Goal: Information Seeking & Learning: Learn about a topic

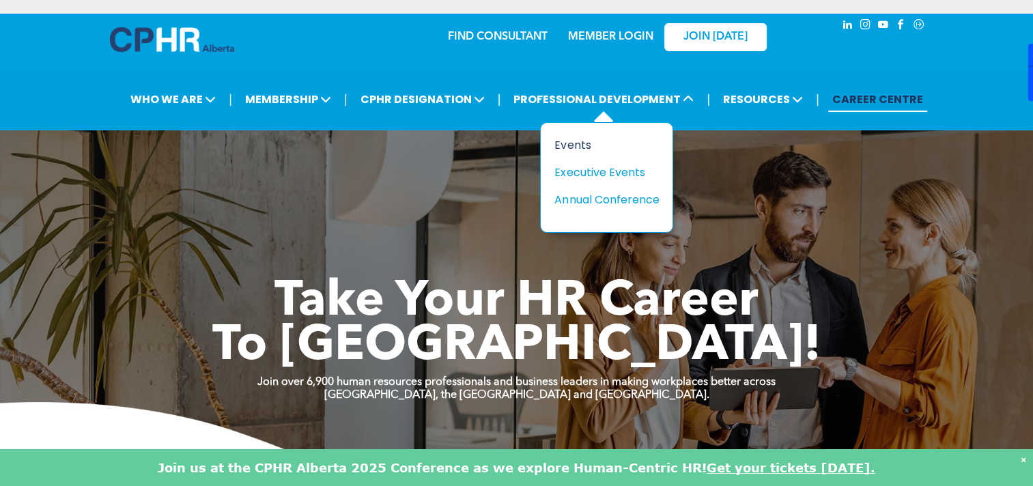
click at [587, 145] on div "Events" at bounding box center [601, 145] width 94 height 17
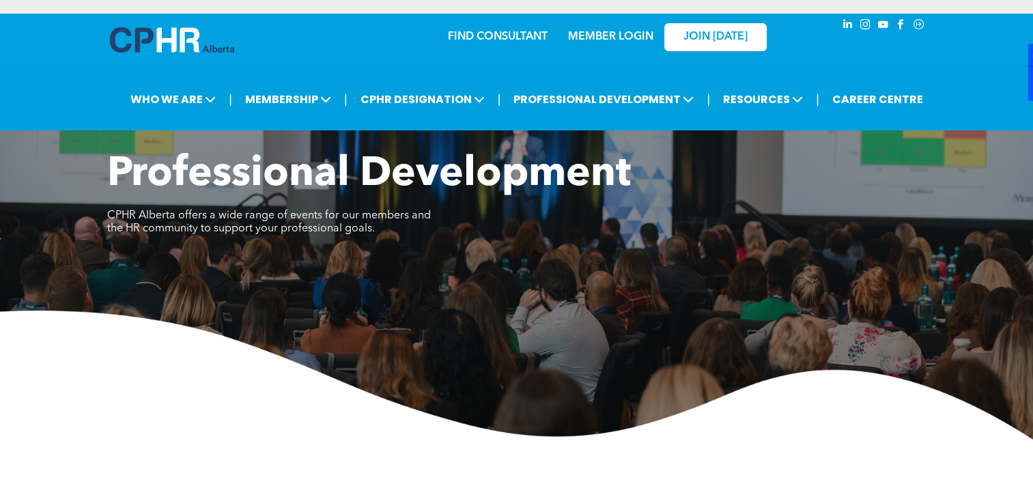
click at [197, 49] on img at bounding box center [172, 39] width 124 height 25
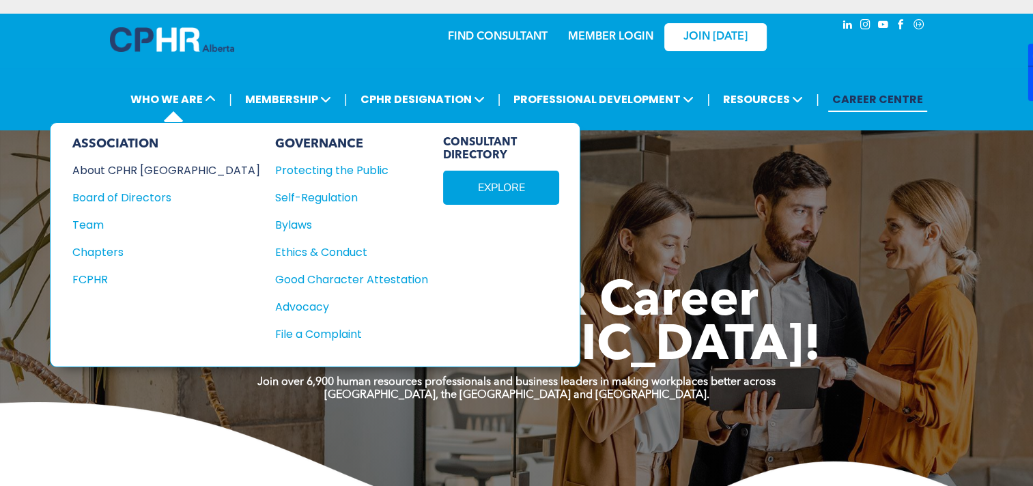
click at [131, 171] on div "About CPHR [GEOGRAPHIC_DATA]" at bounding box center [156, 170] width 169 height 17
